Goal: Transaction & Acquisition: Purchase product/service

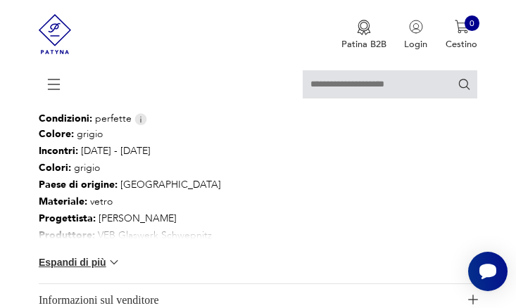
scroll to position [903, 0]
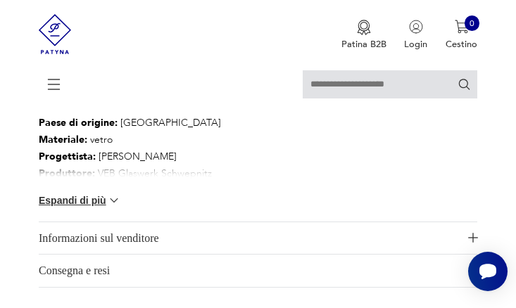
click at [114, 193] on img at bounding box center [114, 200] width 14 height 14
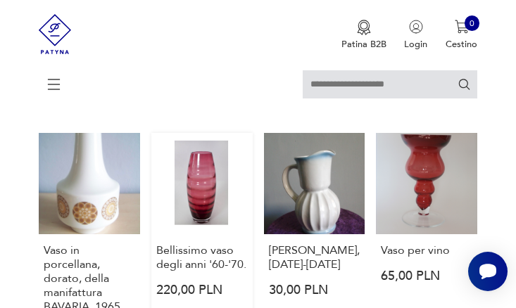
scroll to position [1217, 0]
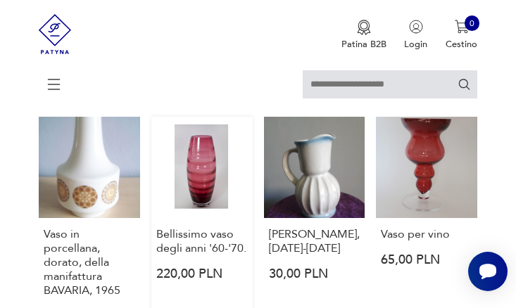
click at [201, 144] on link "Bellissimo vaso degli anni '60-'70. 220,00 PLN" at bounding box center [201, 230] width 101 height 227
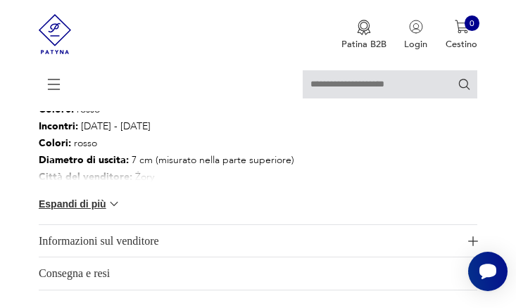
scroll to position [906, 0]
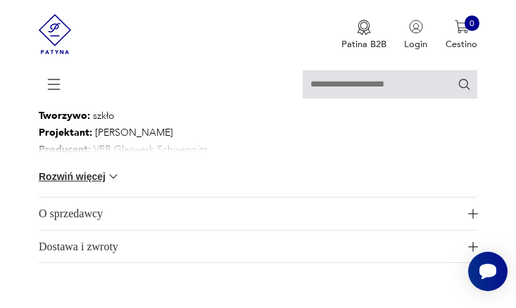
scroll to position [881, 0]
